Goal: Task Accomplishment & Management: Use online tool/utility

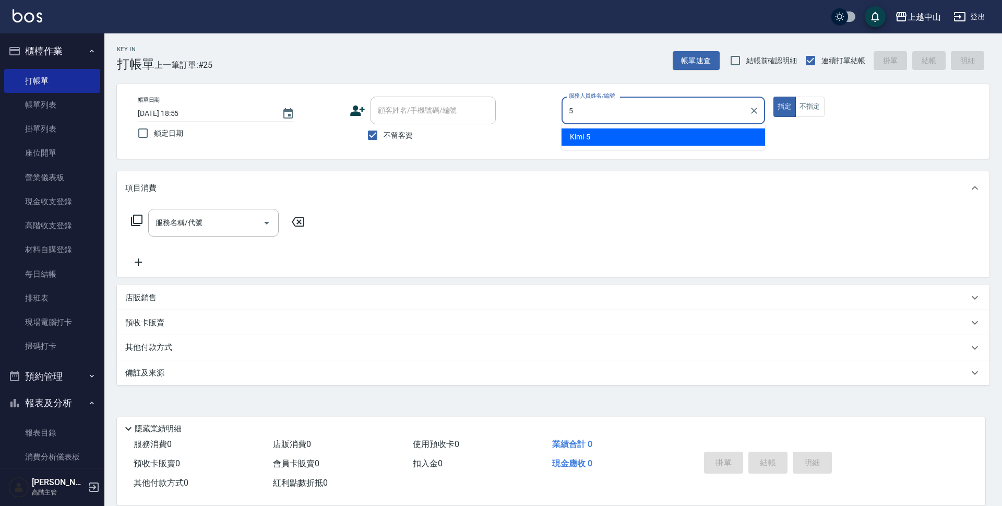
type input "Kimi-5"
type button "true"
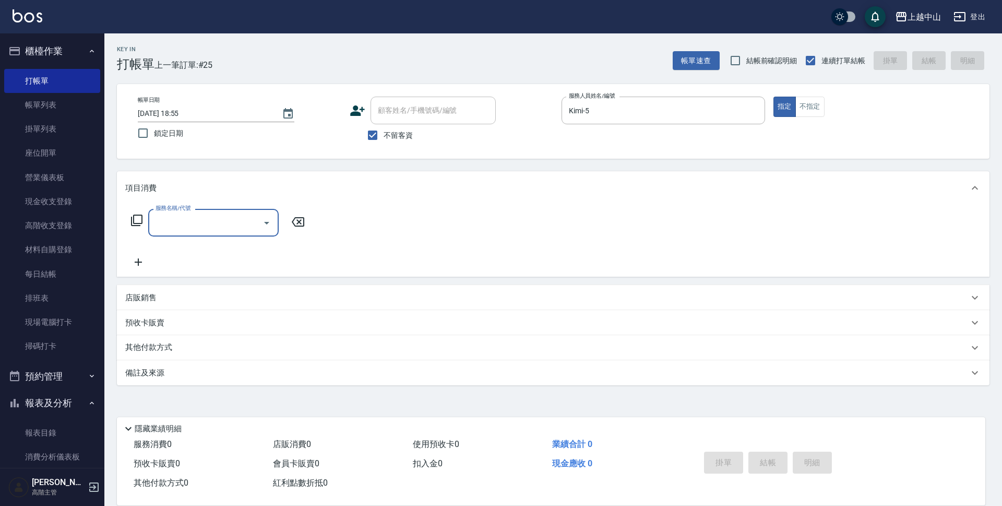
type input "3"
type input "剪髮(305)"
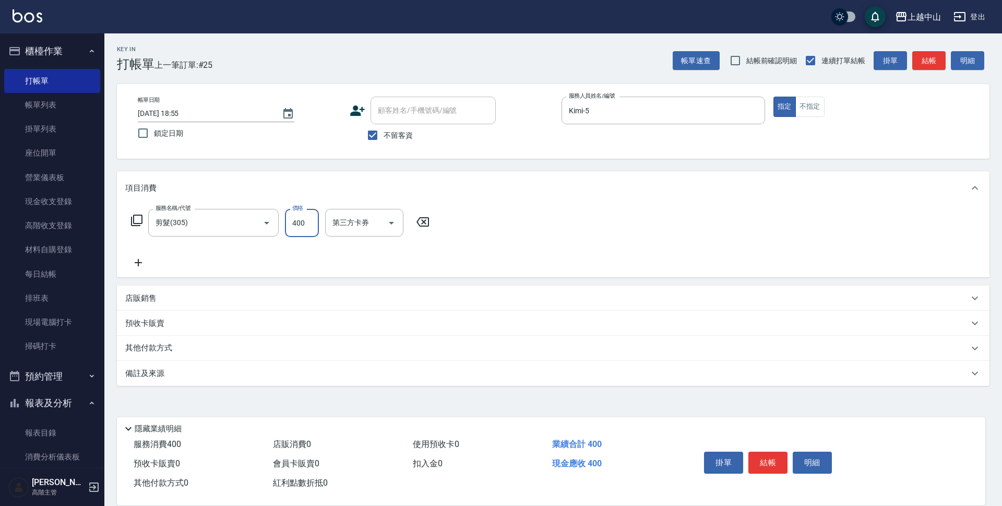
type input "400"
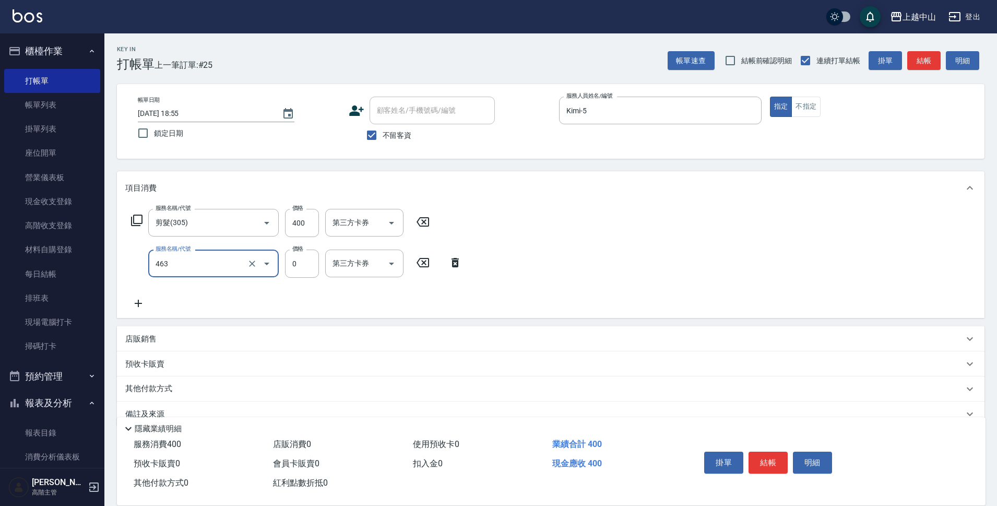
type input "護髮卡使用(463)"
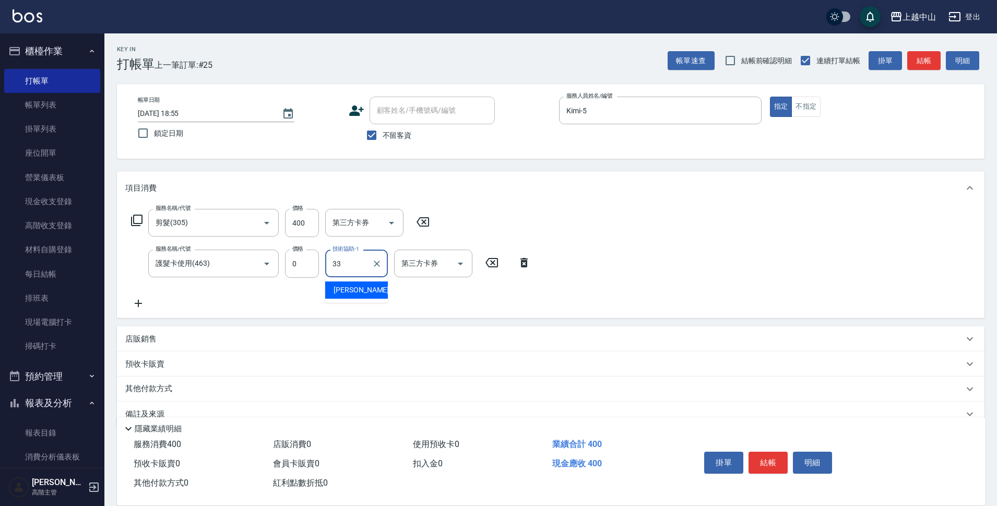
type input "[PERSON_NAME]-33"
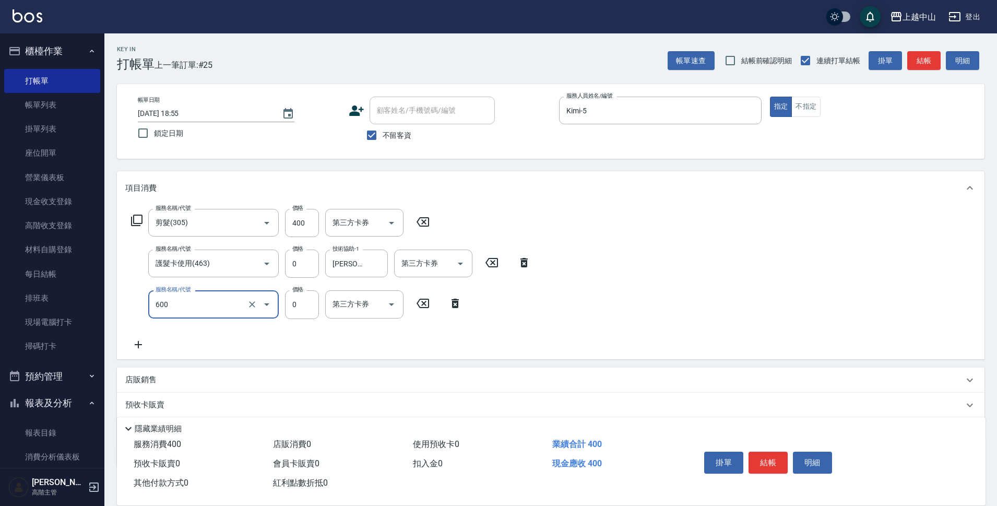
type input "洗髮(免費)(600)"
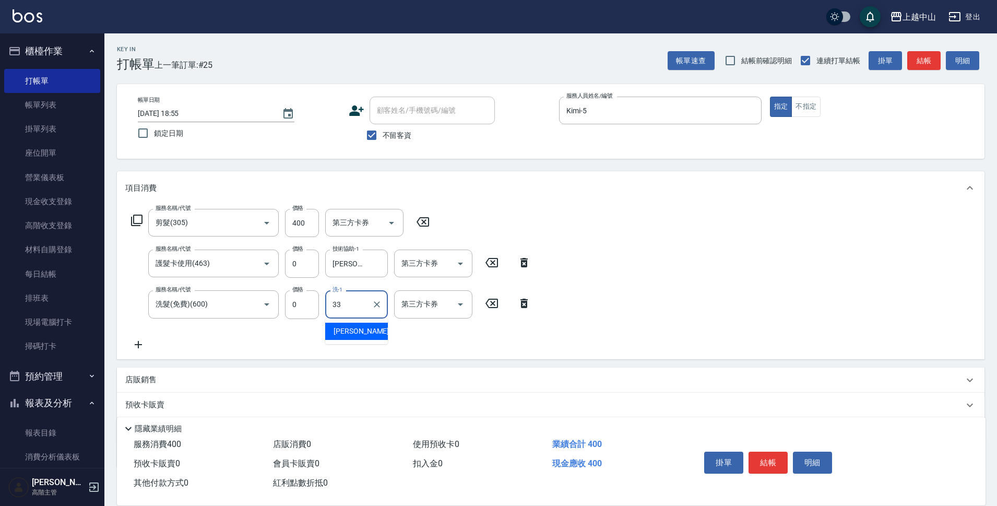
type input "[PERSON_NAME]-33"
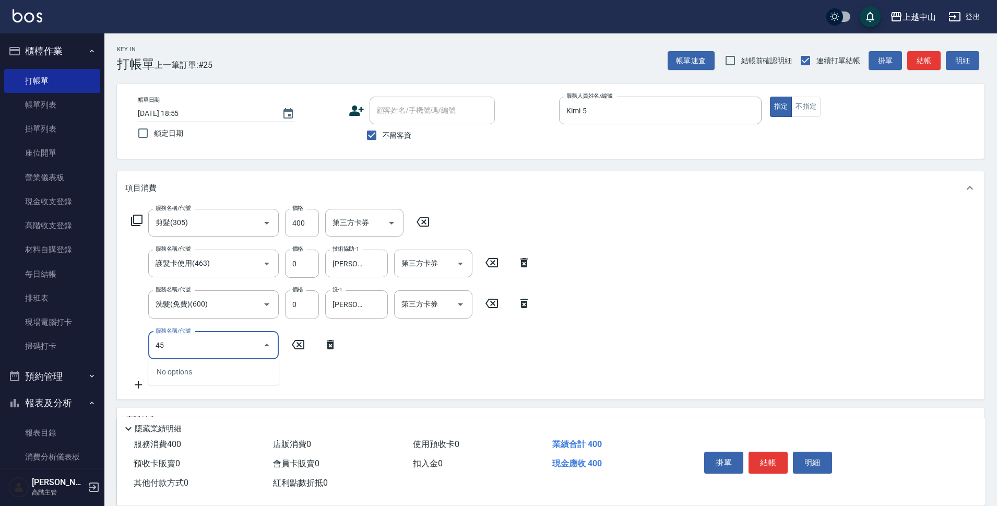
type input "4"
type input "洗髮(免費)(600)"
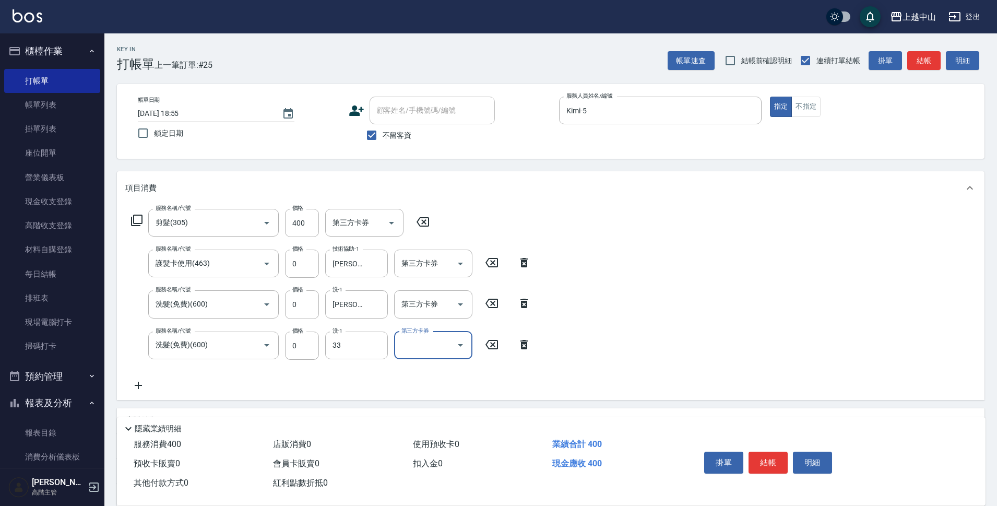
type input "[PERSON_NAME]-33"
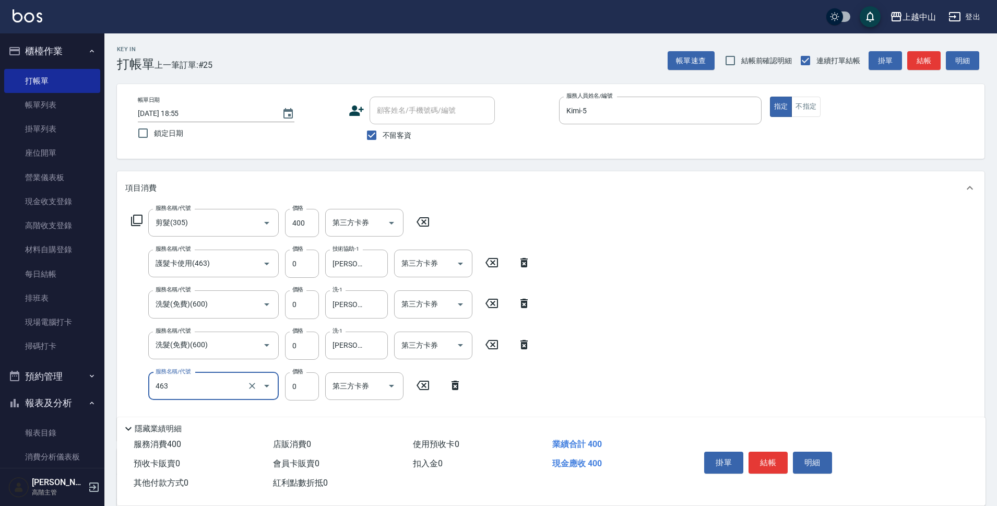
type input "護髮卡使用(463)"
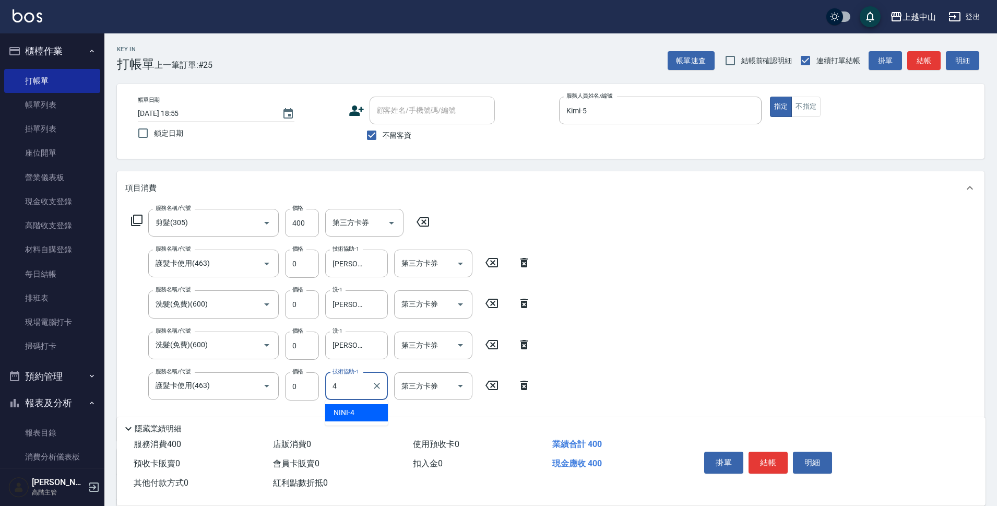
type input "NINI-4"
type input "洗髮(免費)(600)"
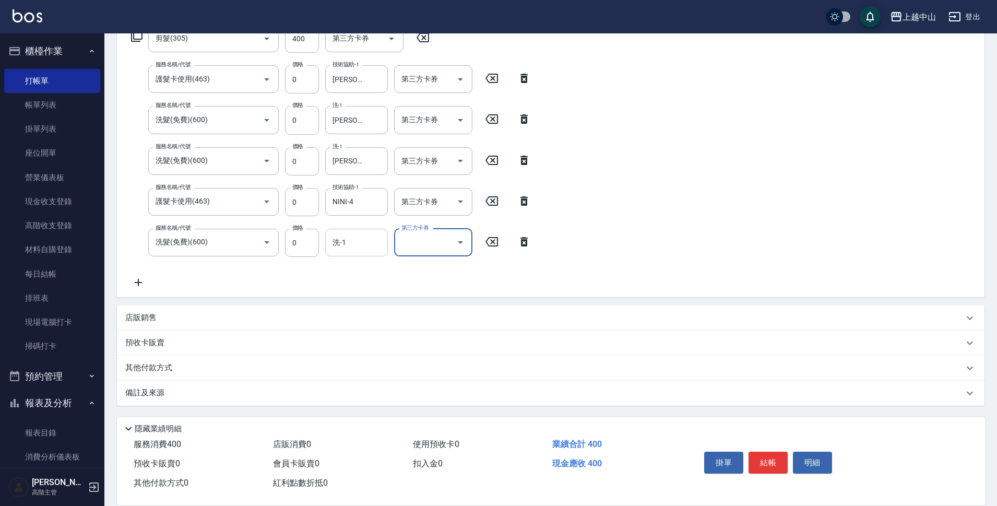
click at [357, 244] on input "洗-1" at bounding box center [356, 242] width 53 height 18
type input "NINI-4"
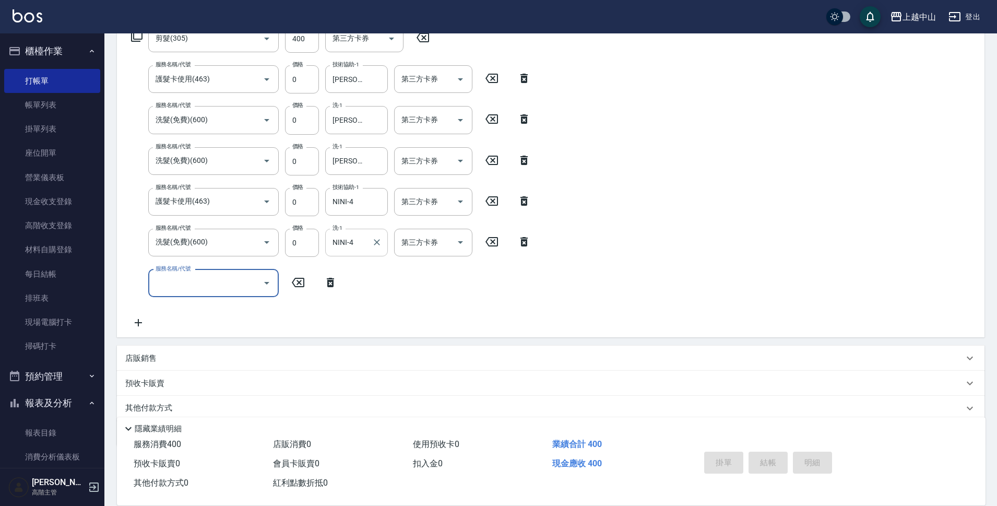
type input "[DATE] 19:50"
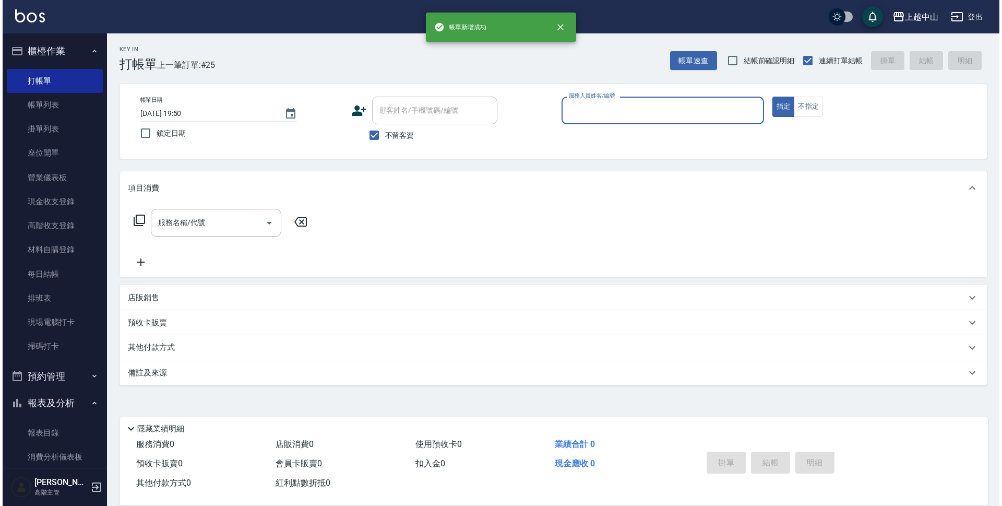
scroll to position [0, 0]
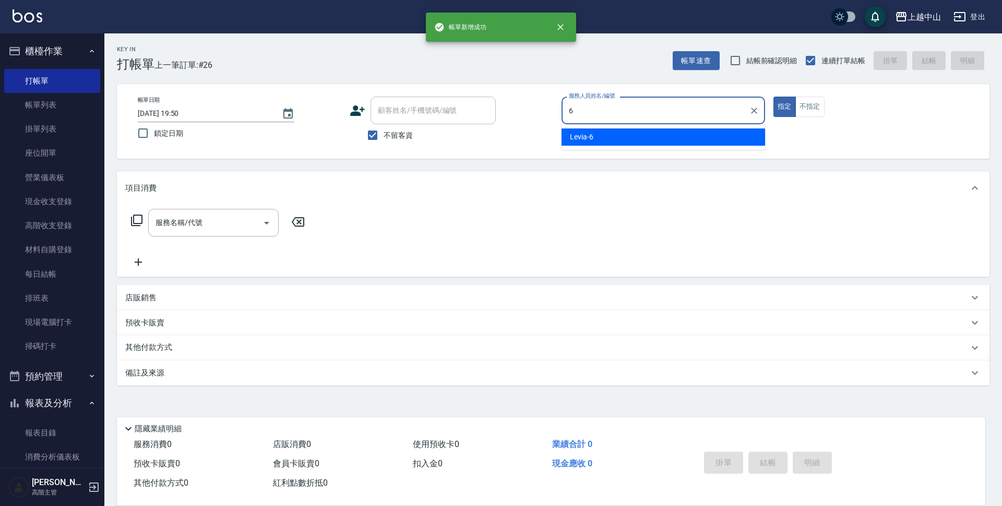
type input "Levia-6"
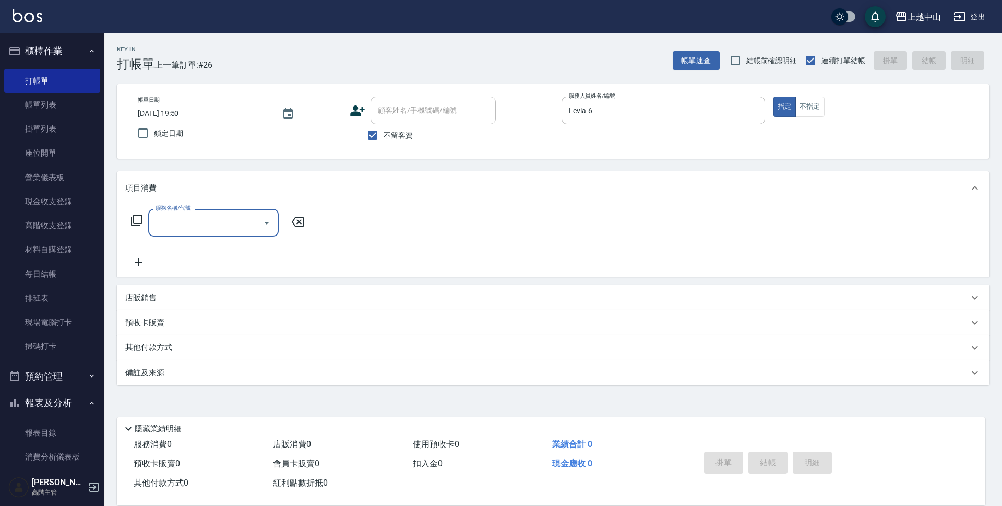
type input "3"
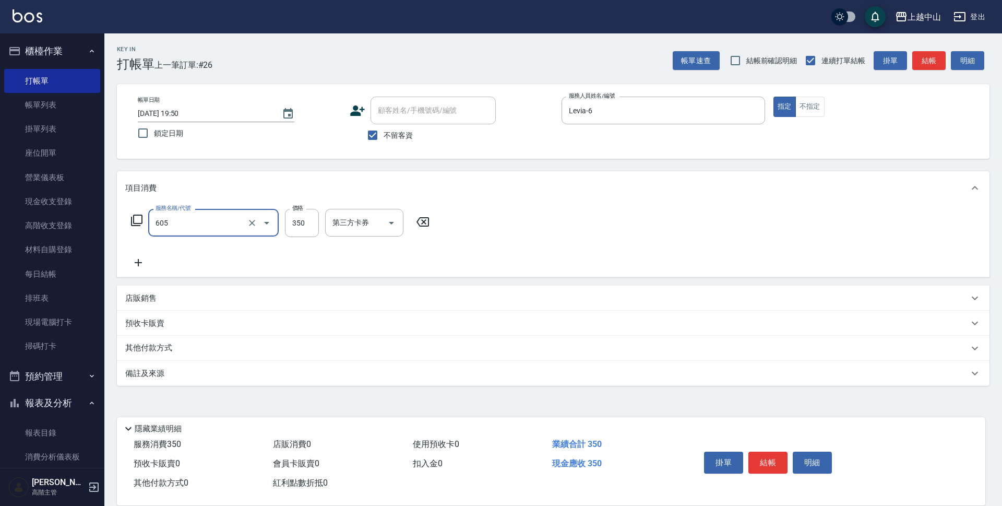
type input "洗髮 (女)(605)"
type input "500"
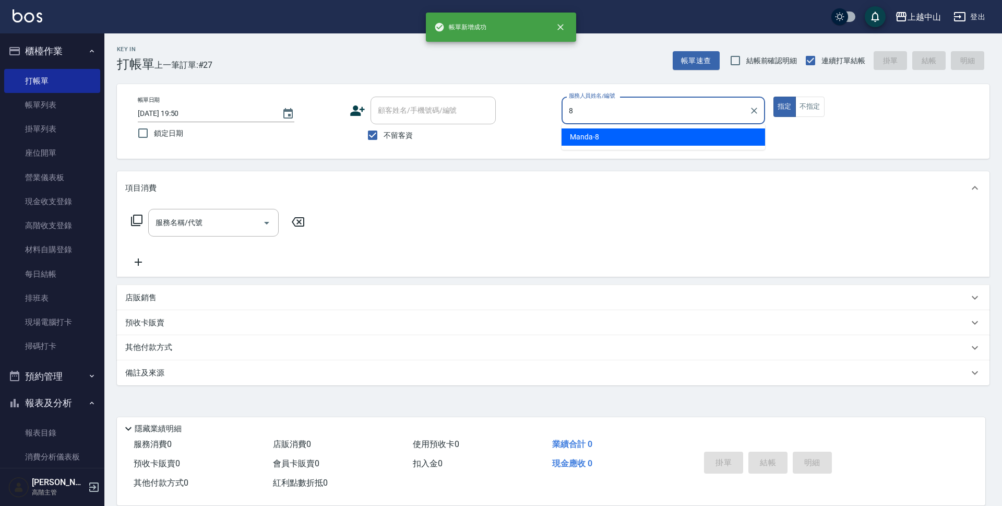
type input "Manda-8"
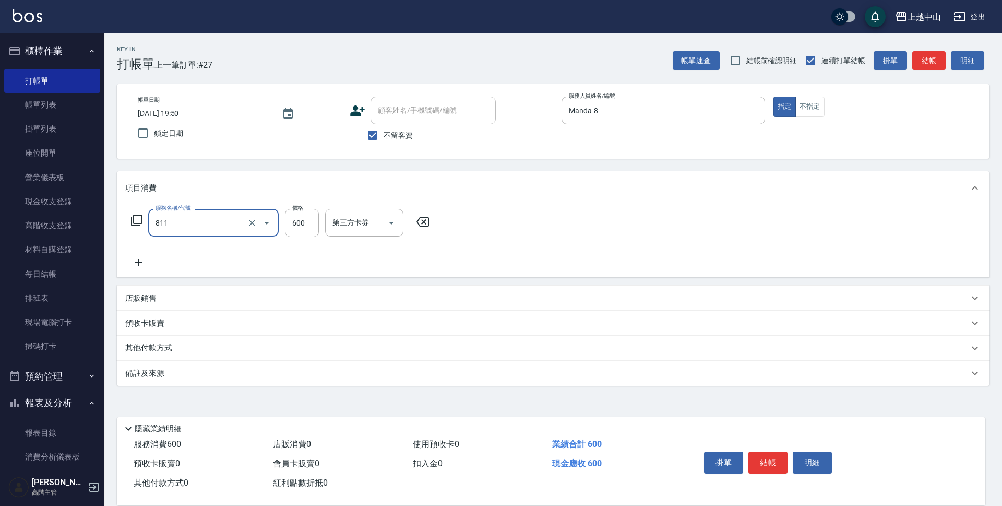
type input "洗+剪(811)"
type input "600"
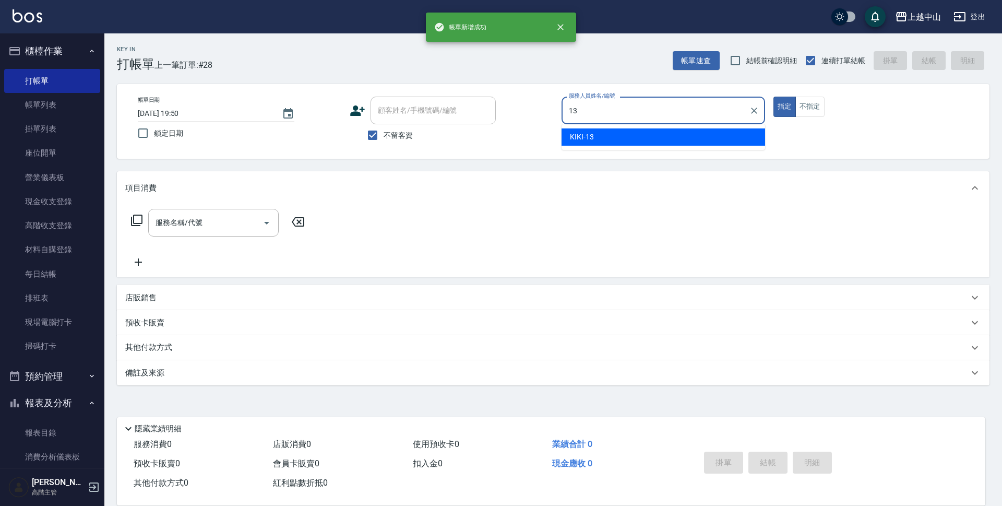
type input "KIKI-13"
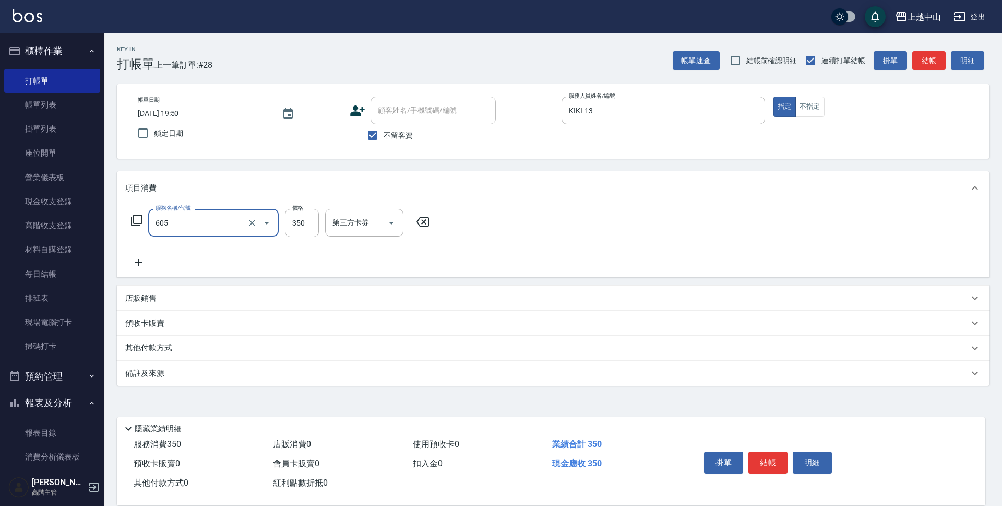
type input "洗髮 (女)(605)"
type input "400"
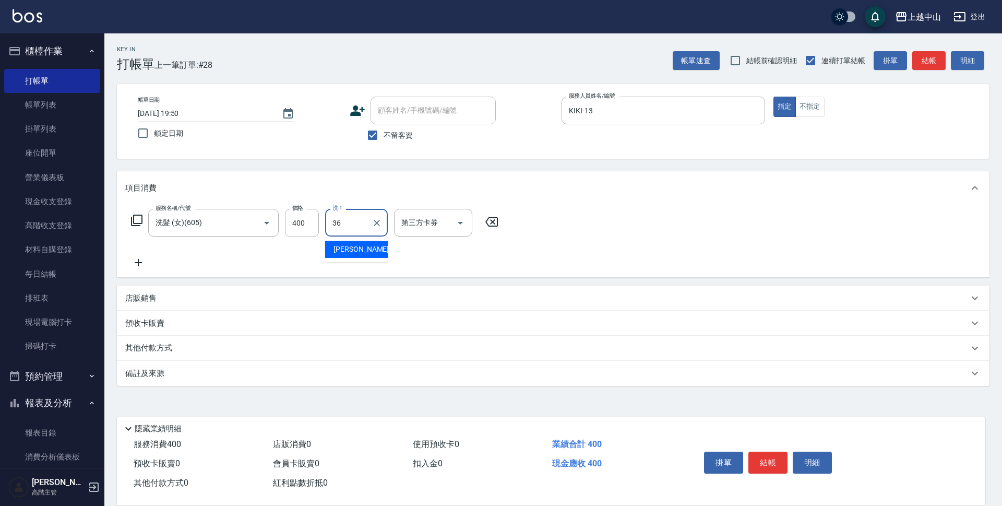
type input "薇慈-36"
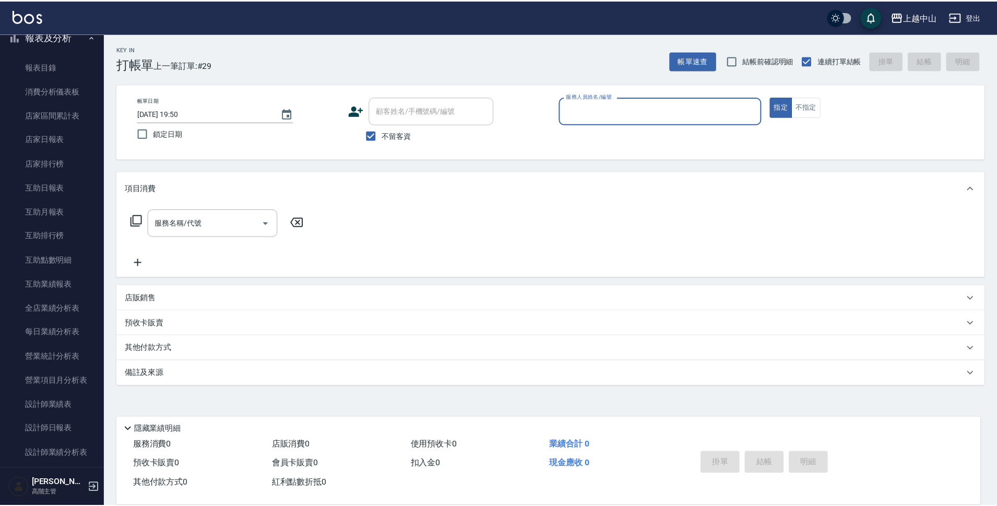
scroll to position [367, 0]
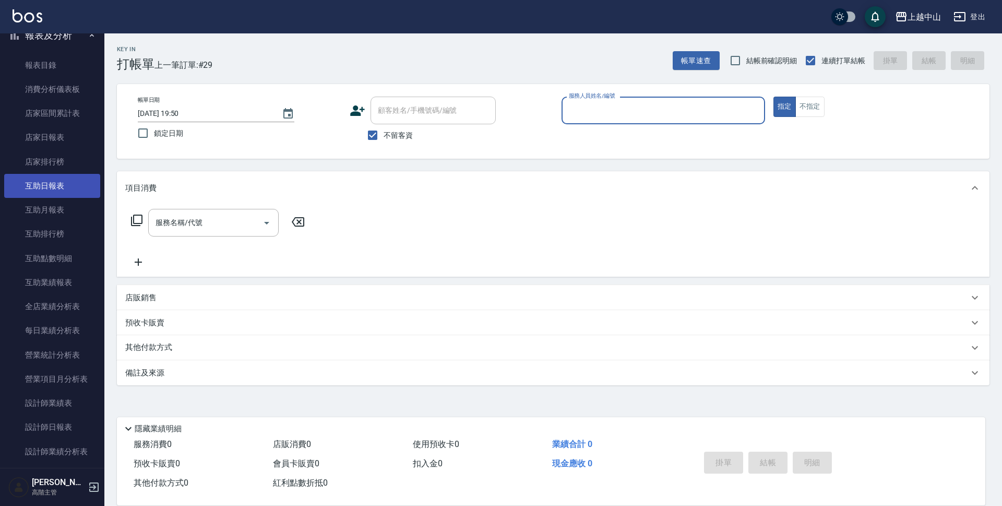
click at [89, 191] on link "互助日報表" at bounding box center [52, 186] width 96 height 24
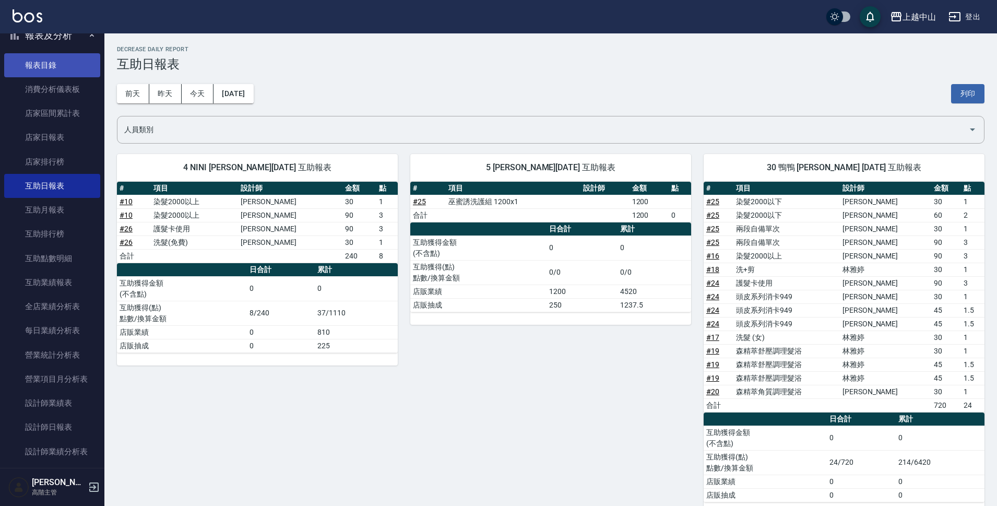
click at [43, 65] on link "報表目錄" at bounding box center [52, 65] width 96 height 24
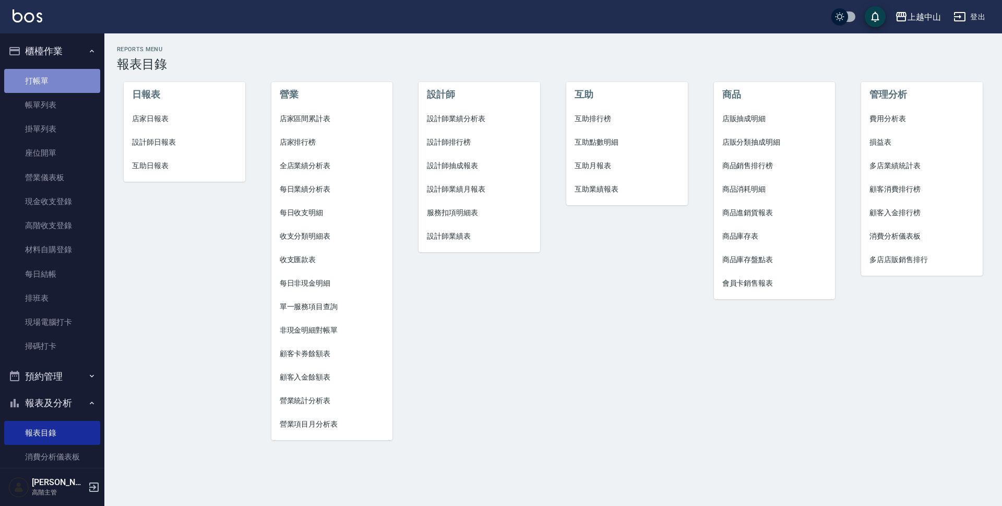
click at [65, 78] on link "打帳單" at bounding box center [52, 81] width 96 height 24
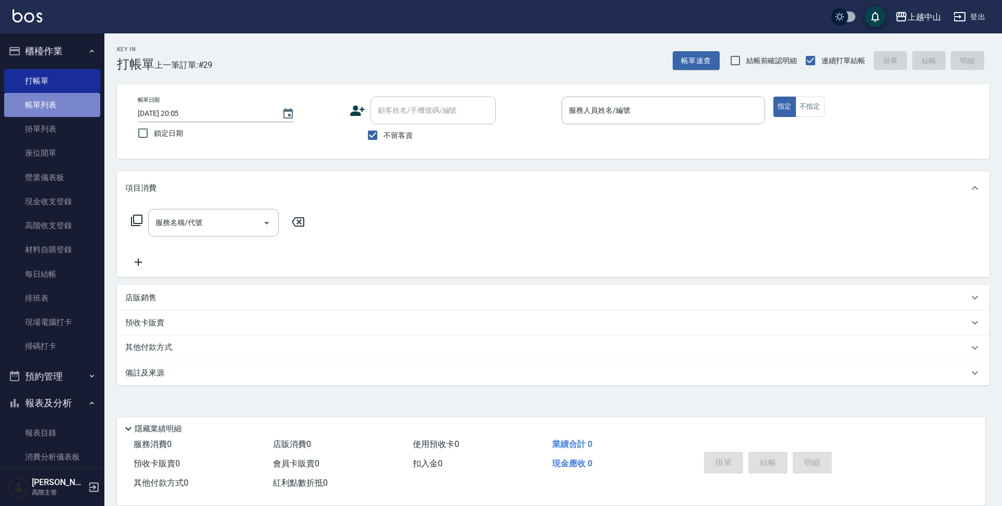
click at [52, 105] on link "帳單列表" at bounding box center [52, 105] width 96 height 24
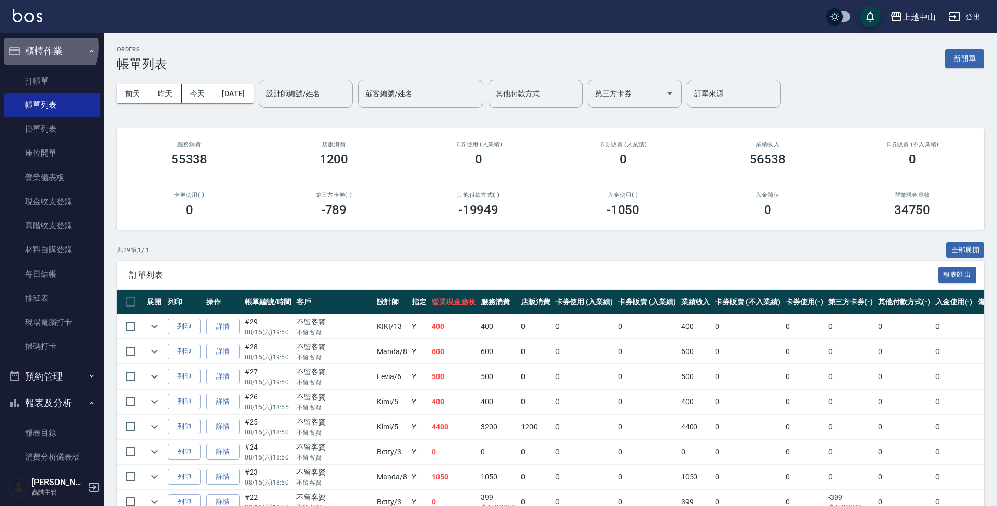
click at [43, 46] on button "櫃檯作業" at bounding box center [52, 51] width 96 height 27
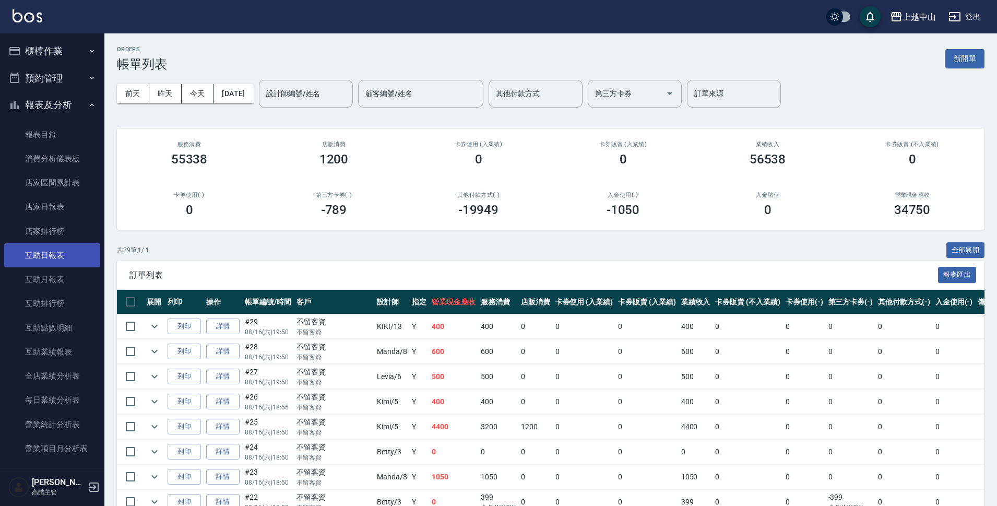
click at [45, 256] on link "互助日報表" at bounding box center [52, 255] width 96 height 24
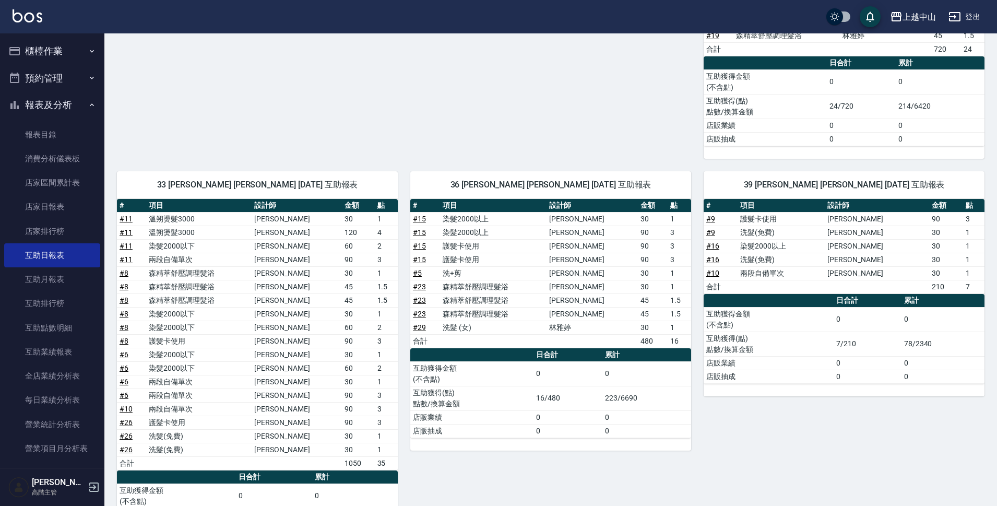
scroll to position [347, 0]
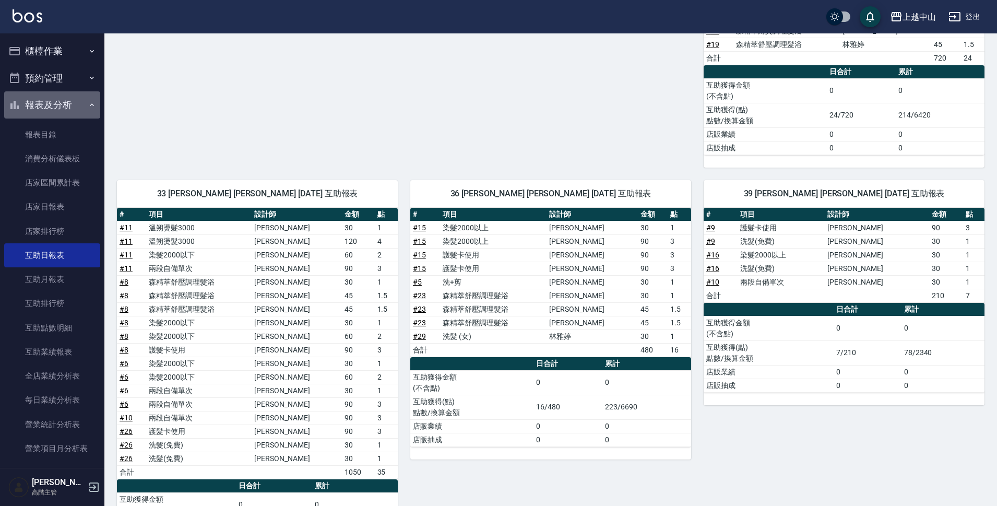
click at [69, 104] on button "報表及分析" at bounding box center [52, 104] width 96 height 27
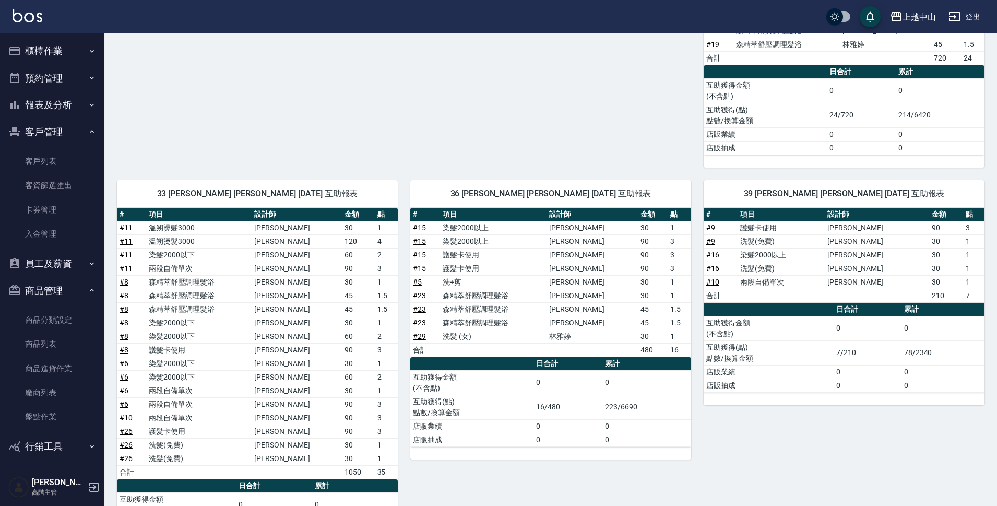
click at [65, 45] on button "櫃檯作業" at bounding box center [52, 51] width 96 height 27
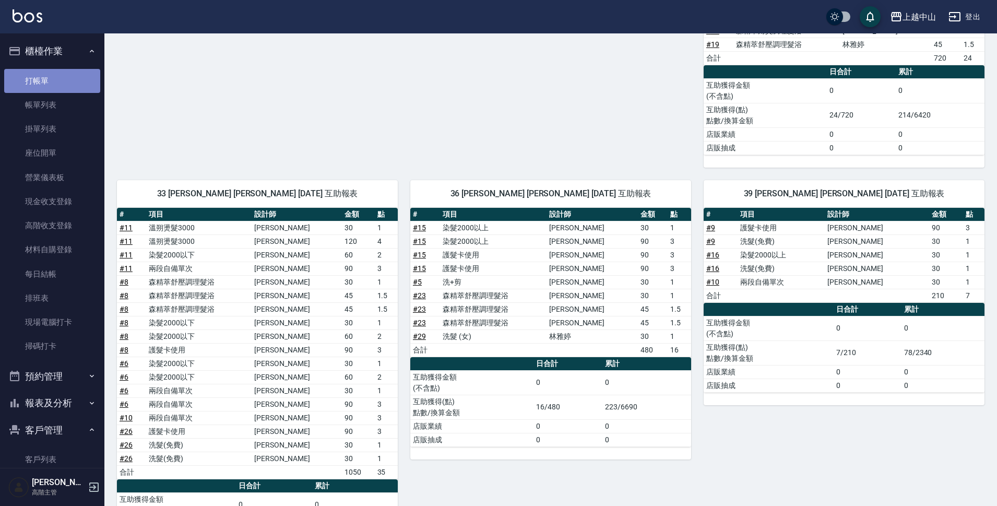
click at [71, 76] on link "打帳單" at bounding box center [52, 81] width 96 height 24
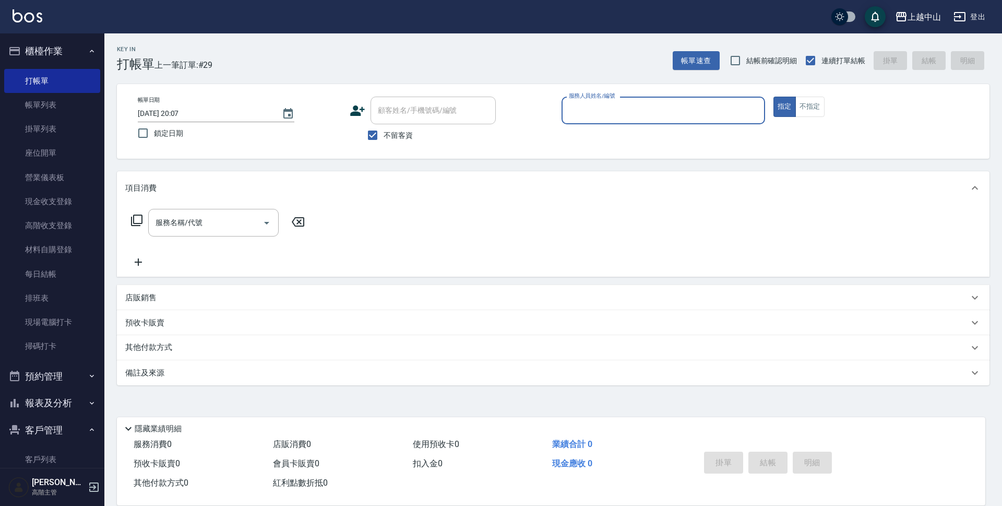
drag, startPoint x: 55, startPoint y: 99, endPoint x: 339, endPoint y: 225, distance: 310.8
click at [55, 99] on link "帳單列表" at bounding box center [52, 105] width 96 height 24
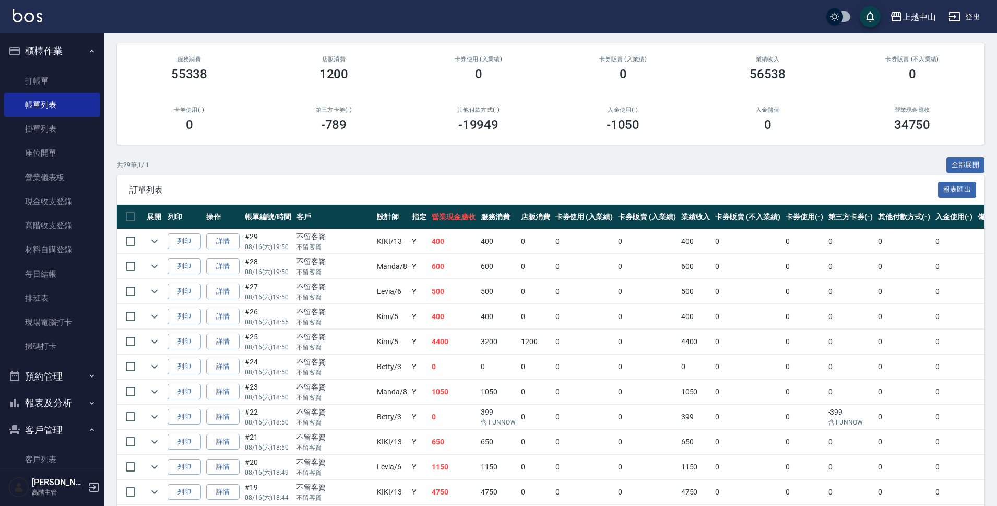
scroll to position [53, 0]
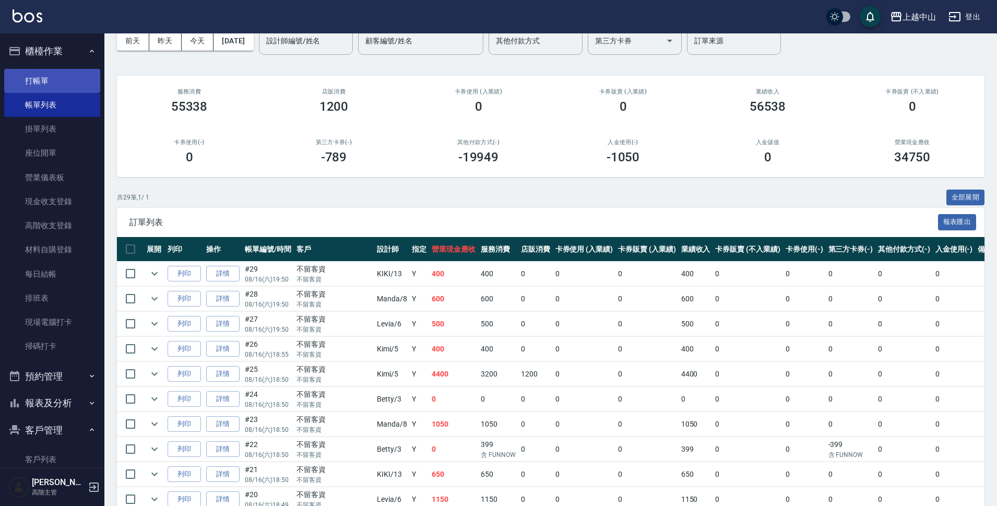
click at [69, 86] on link "打帳單" at bounding box center [52, 81] width 96 height 24
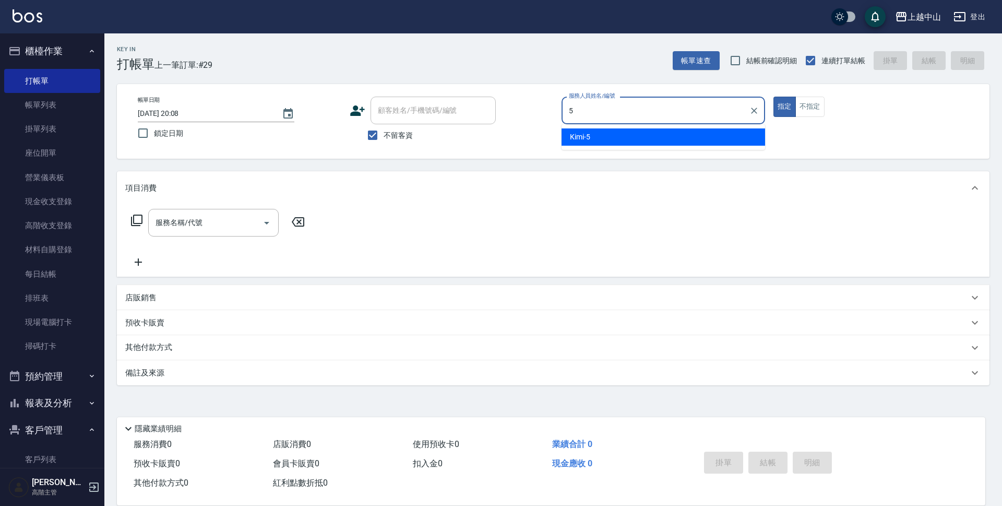
type input "Kimi-5"
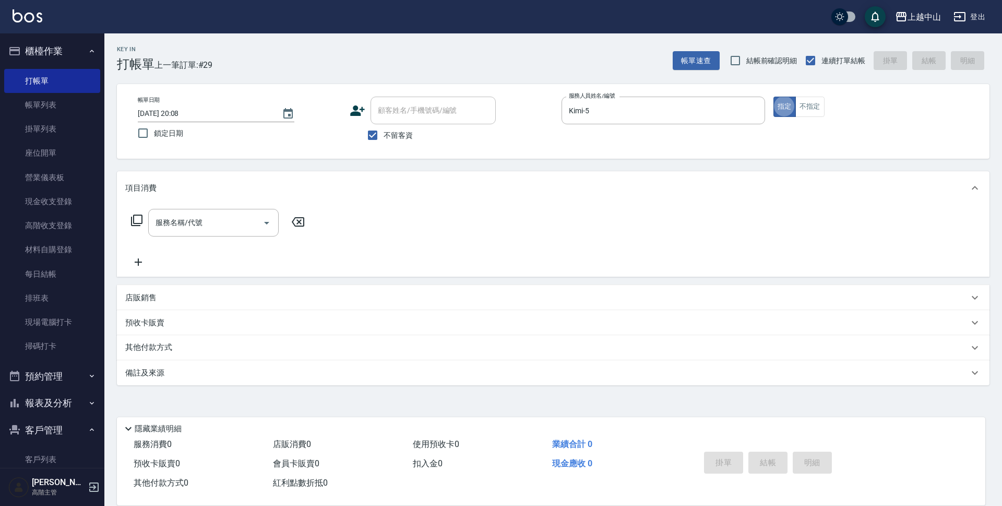
type button "true"
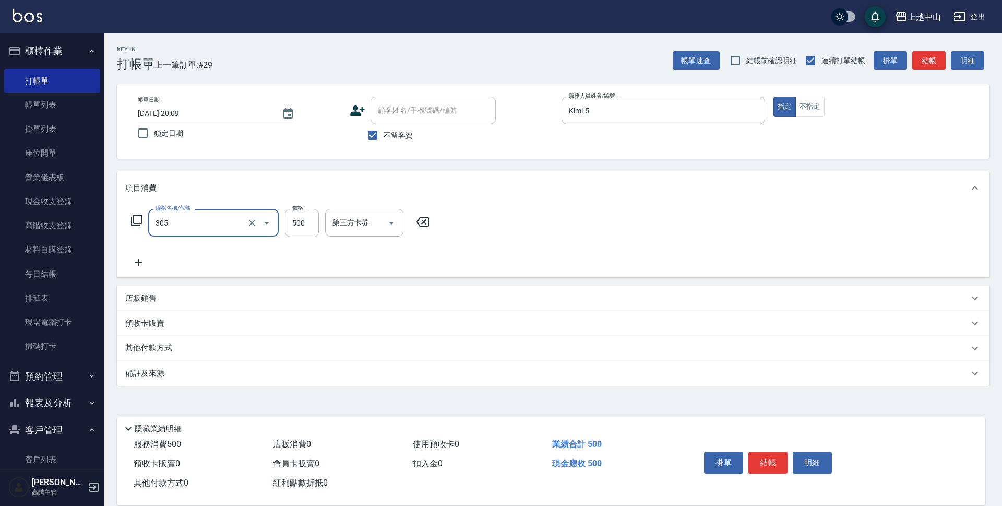
type input "剪髮(305)"
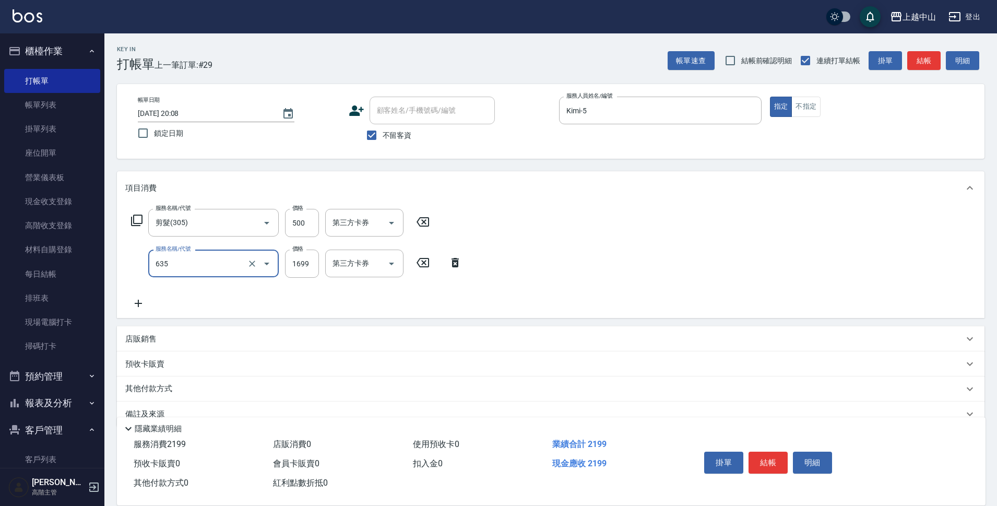
type input "兩段自備單次(635)"
type input "1800"
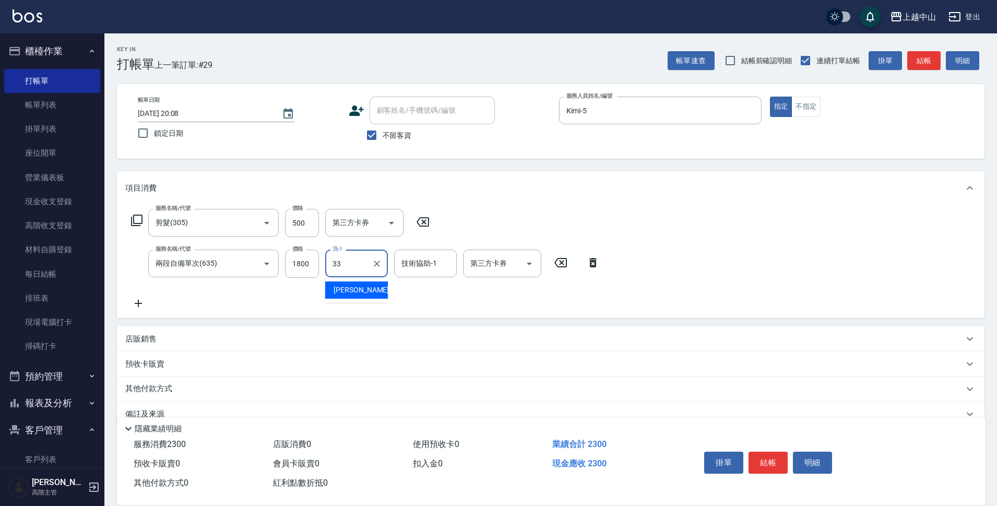
type input "[PERSON_NAME]-33"
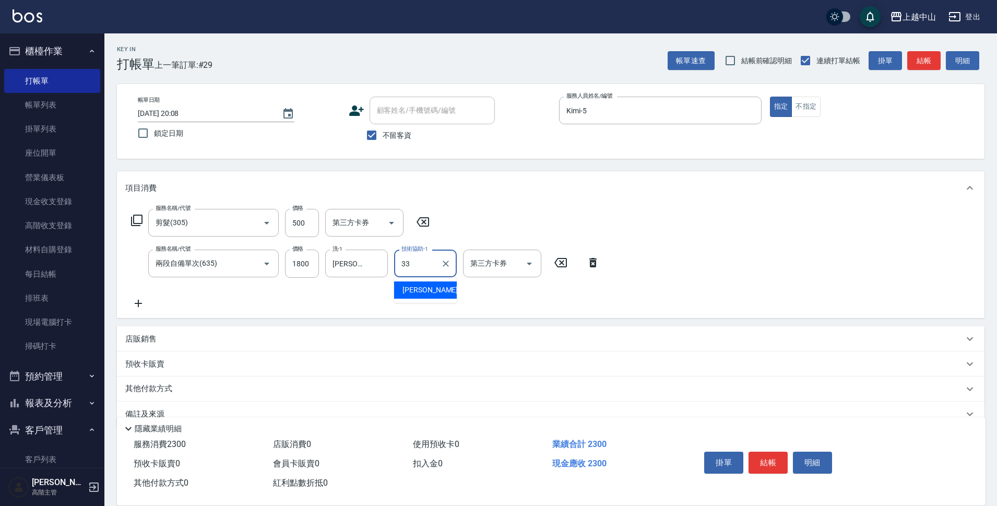
type input "[PERSON_NAME]-33"
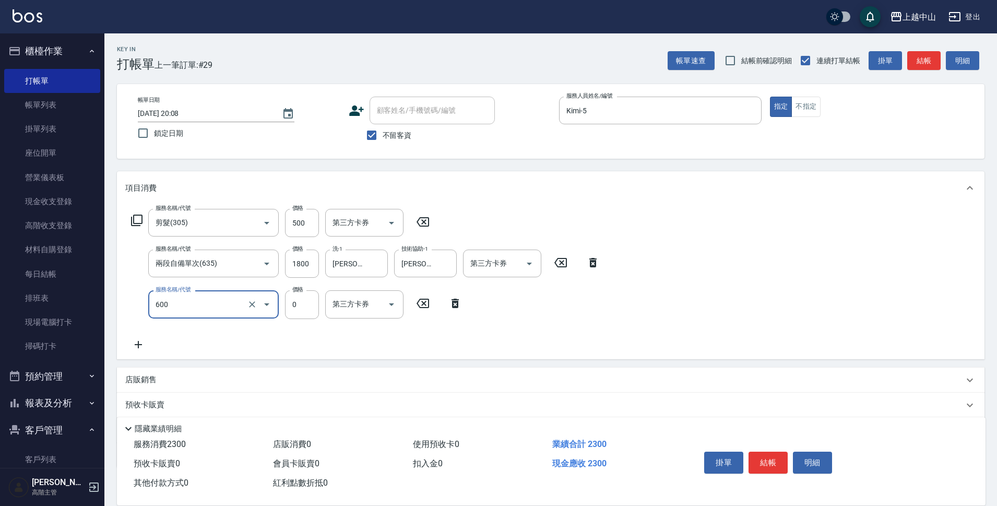
type input "洗髮(免費)(600)"
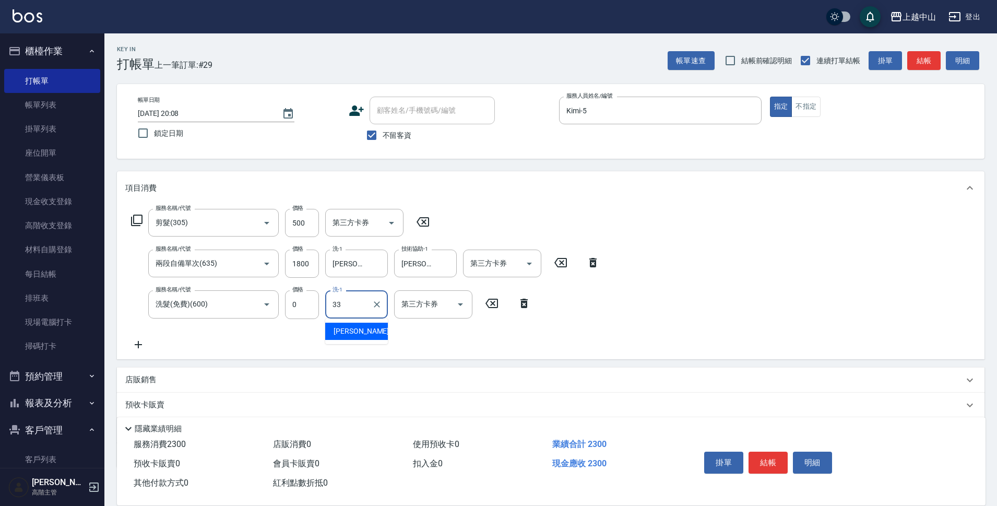
type input "[PERSON_NAME]-33"
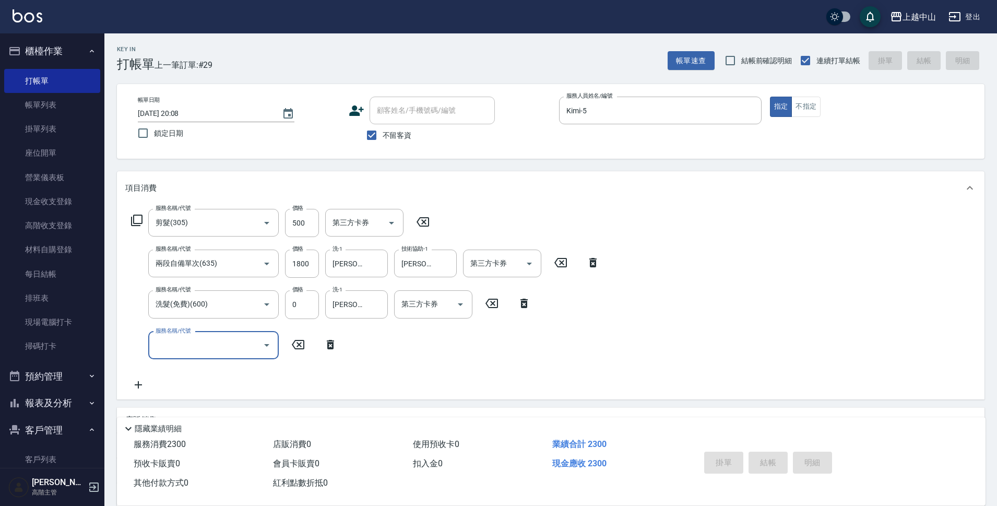
type input "[DATE] 20:35"
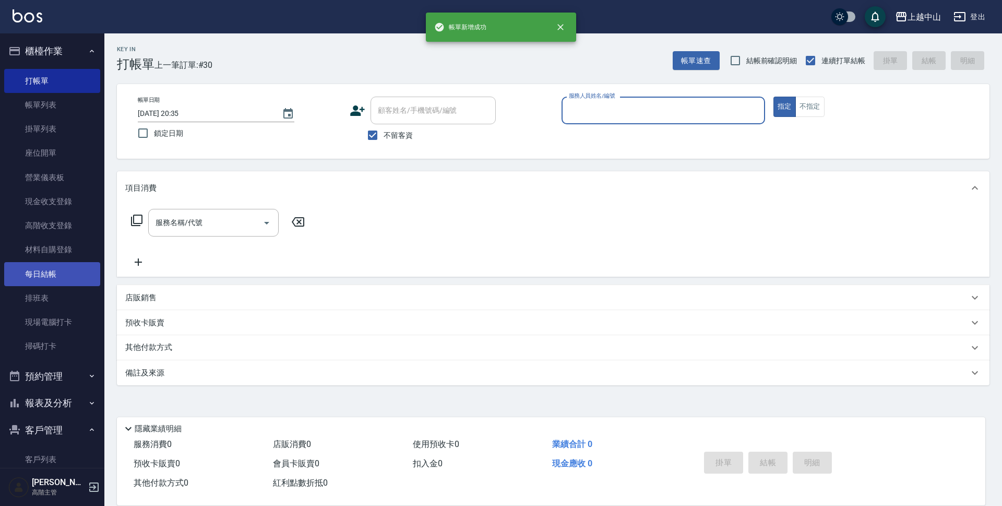
click at [68, 270] on link "每日結帳" at bounding box center [52, 274] width 96 height 24
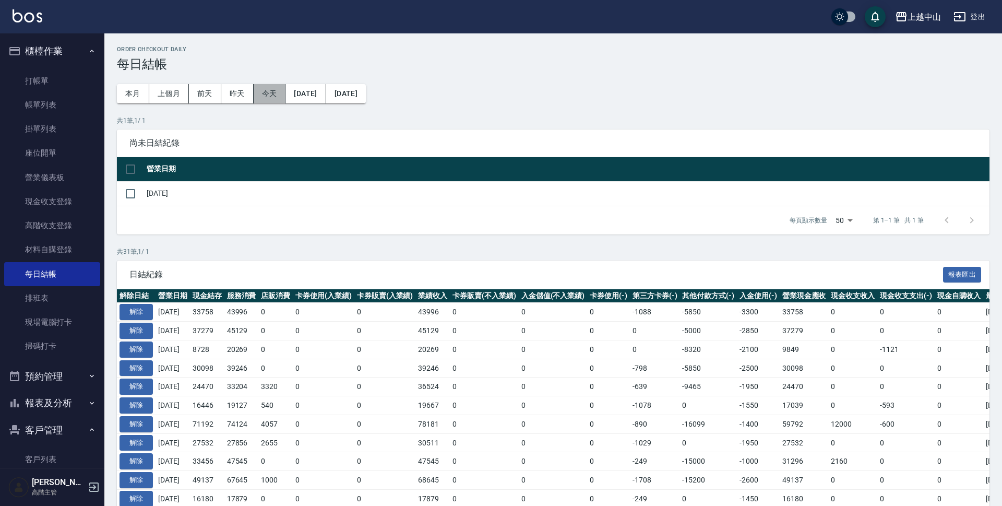
click at [272, 92] on button "今天" at bounding box center [270, 93] width 32 height 19
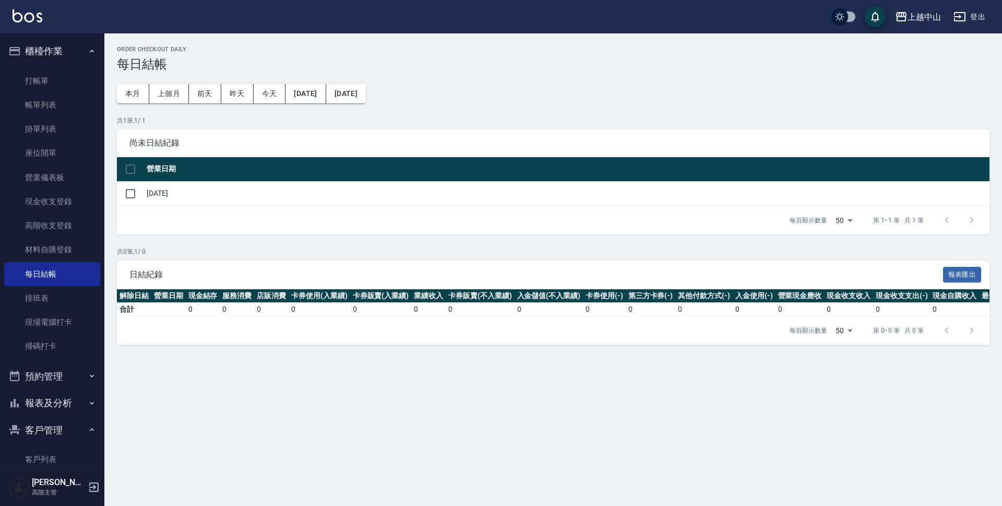
click at [131, 169] on input "checkbox" at bounding box center [131, 169] width 22 height 22
checkbox input "true"
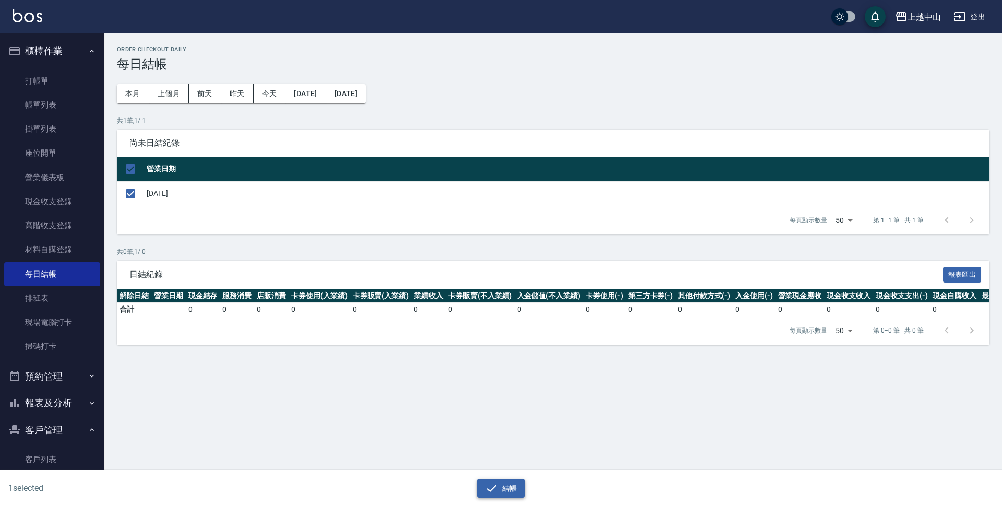
click at [496, 487] on icon "button" at bounding box center [491, 488] width 13 height 13
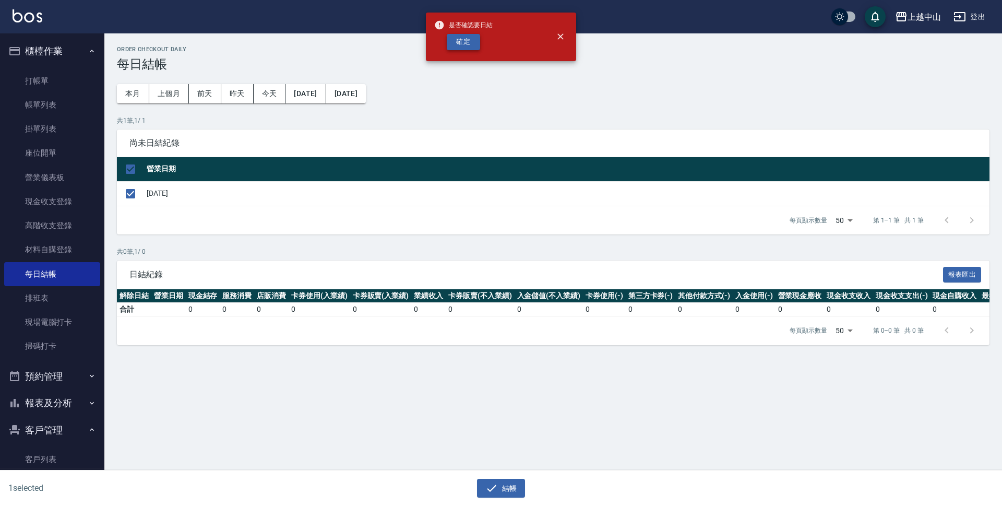
click at [468, 42] on button "確定" at bounding box center [463, 42] width 33 height 16
checkbox input "false"
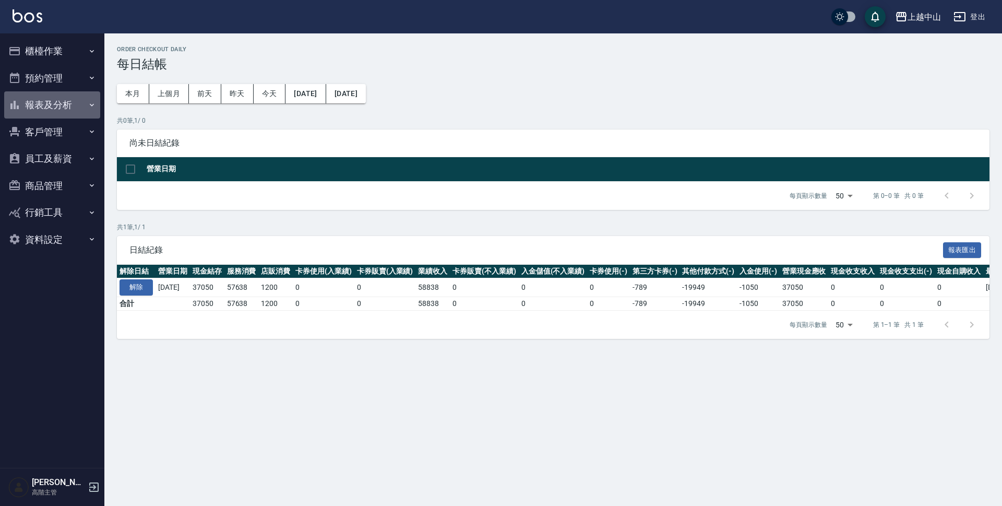
click at [52, 108] on button "報表及分析" at bounding box center [52, 104] width 96 height 27
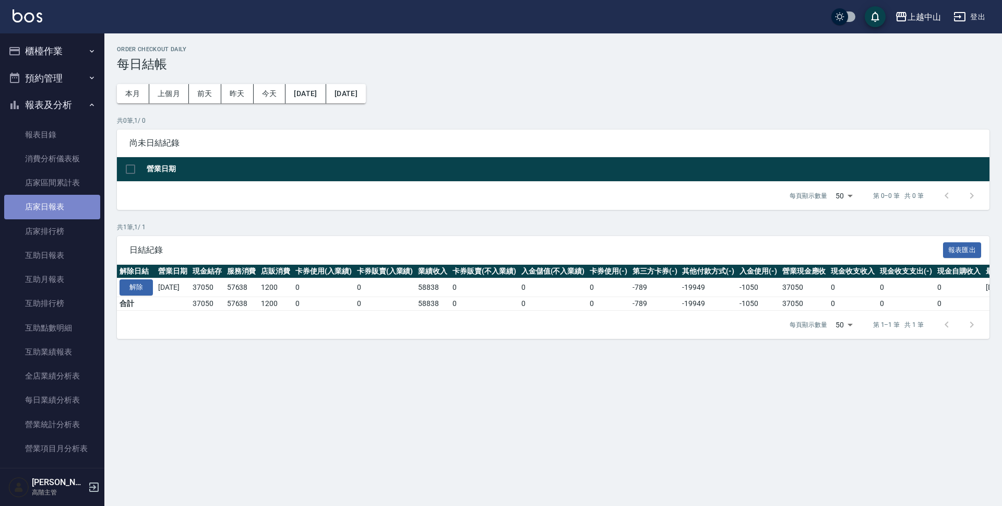
click at [52, 200] on link "店家日報表" at bounding box center [52, 207] width 96 height 24
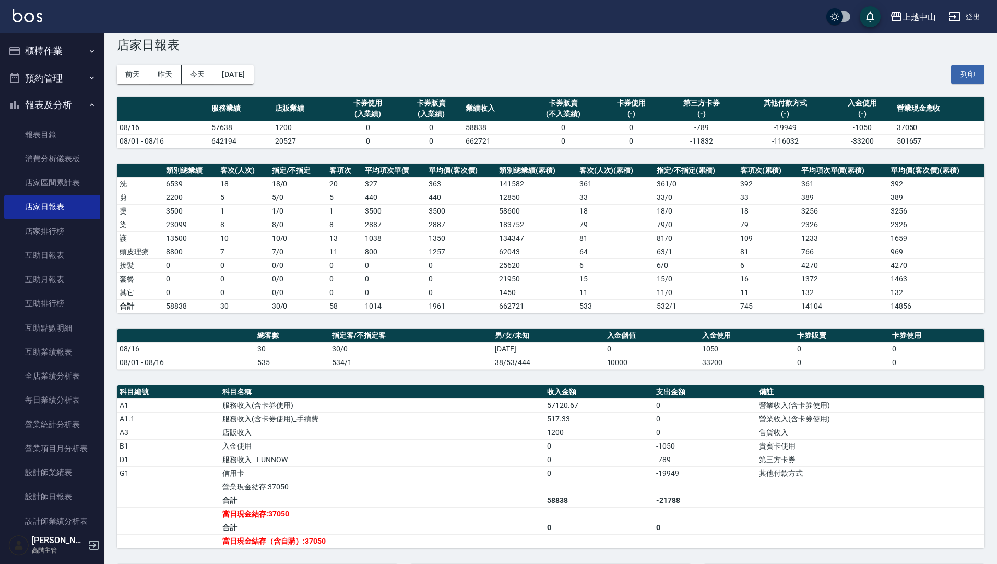
scroll to position [18, 0]
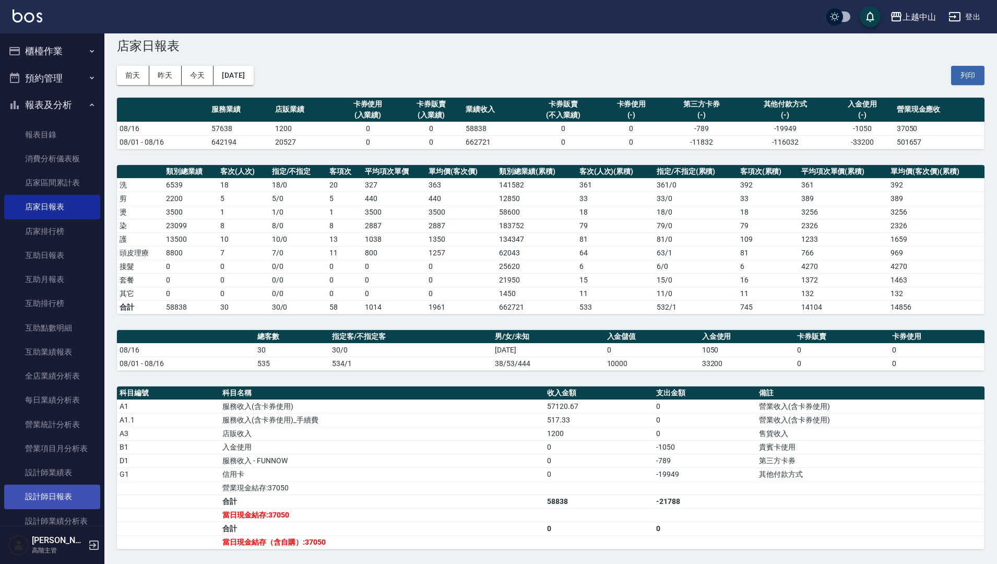
click at [60, 501] on link "設計師日報表" at bounding box center [52, 496] width 96 height 24
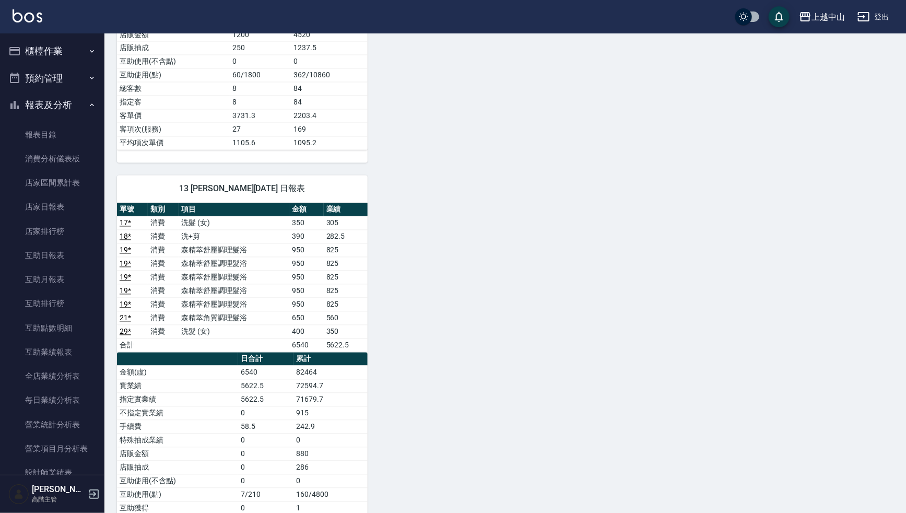
scroll to position [1058, 0]
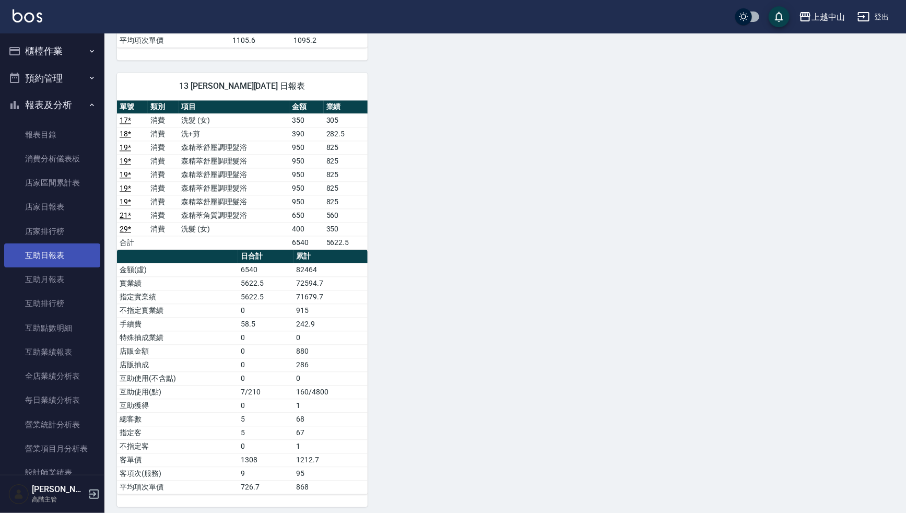
click at [89, 250] on link "互助日報表" at bounding box center [52, 255] width 96 height 24
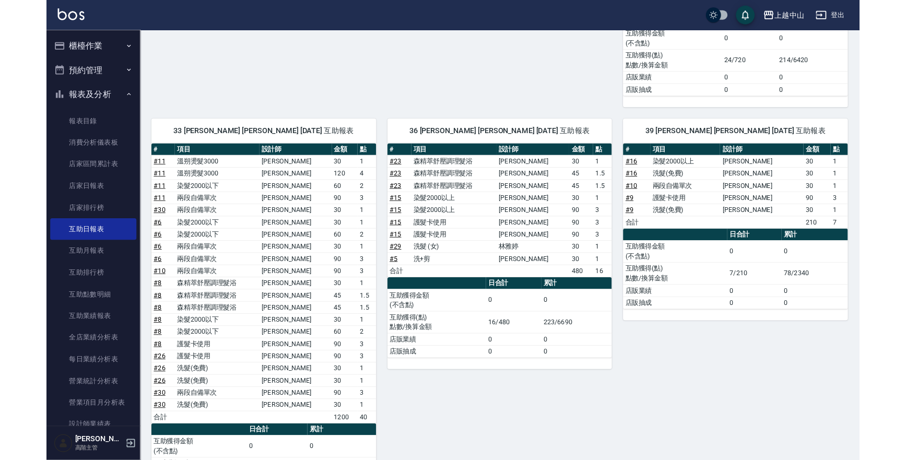
scroll to position [466, 0]
